Goal: Consume media (video, audio)

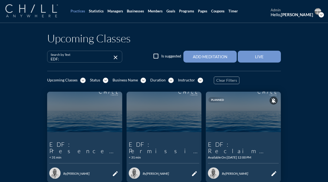
click at [37, 13] on img at bounding box center [31, 10] width 52 height 13
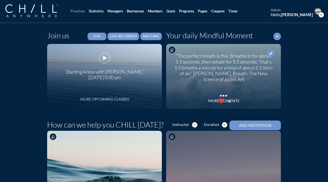
click at [106, 94] on icon "more_horiz" at bounding box center [104, 92] width 11 height 8
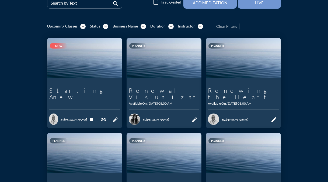
scroll to position [55, 0]
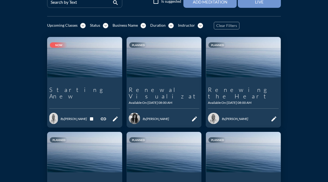
click at [102, 115] on icon "link" at bounding box center [103, 118] width 6 height 6
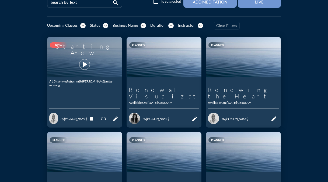
click at [77, 64] on div "play_arrow" at bounding box center [84, 64] width 15 height 14
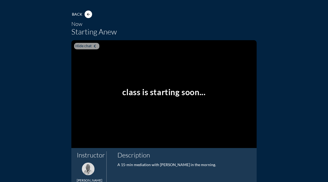
scroll to position [27, 0]
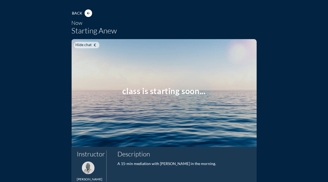
click at [94, 44] on icon "keyboard_arrow_left" at bounding box center [94, 45] width 6 height 6
click at [94, 44] on icon "keyboard_arrow_right" at bounding box center [96, 45] width 6 height 6
